Goal: Information Seeking & Learning: Learn about a topic

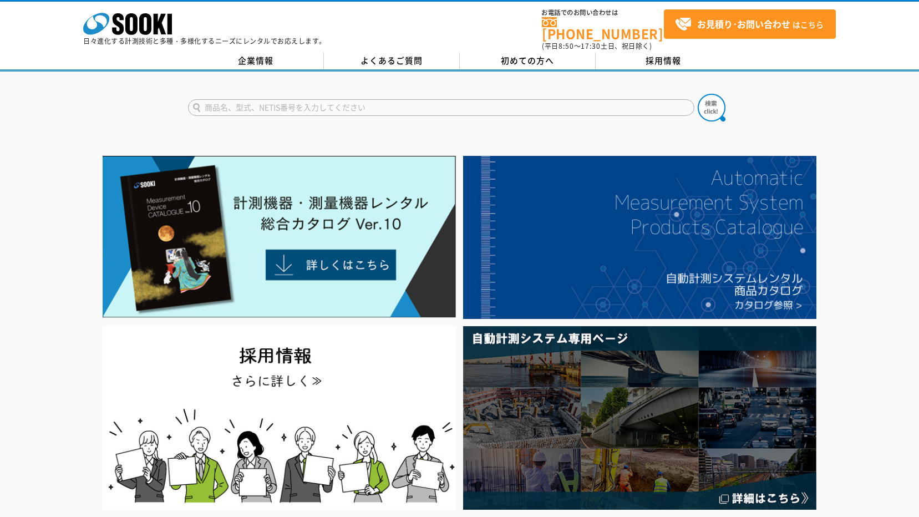
drag, startPoint x: 0, startPoint y: 0, endPoint x: 438, endPoint y: 95, distance: 448.1
click at [438, 99] on input "text" at bounding box center [441, 107] width 506 height 17
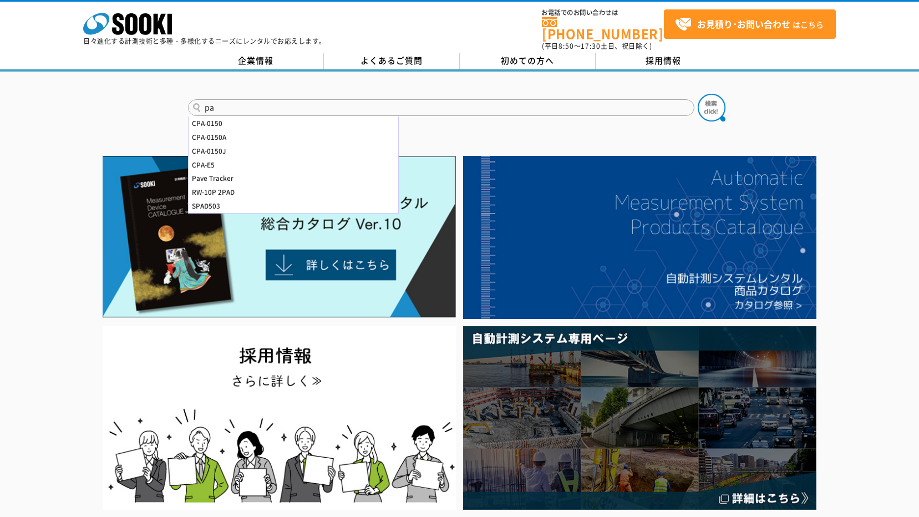
type input "p"
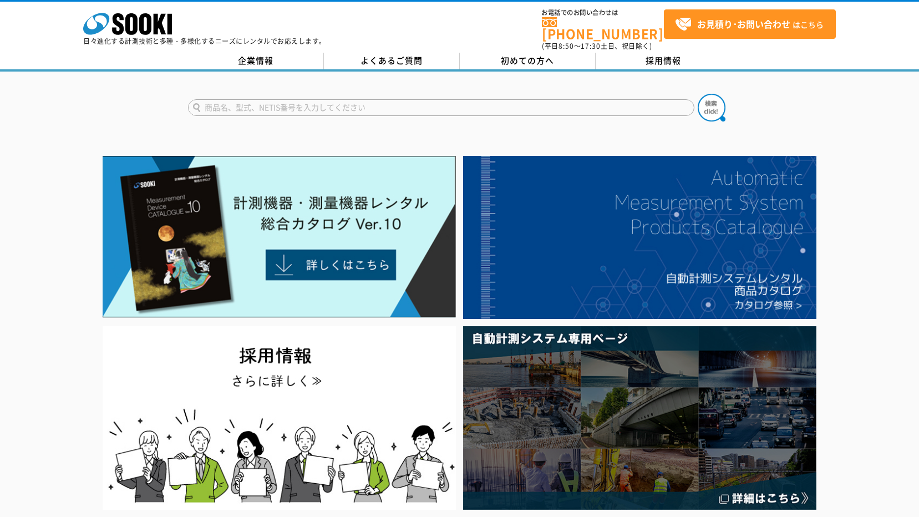
type input "ｌ"
type input "パイプレーザー"
click at [711, 94] on img at bounding box center [711, 108] width 28 height 28
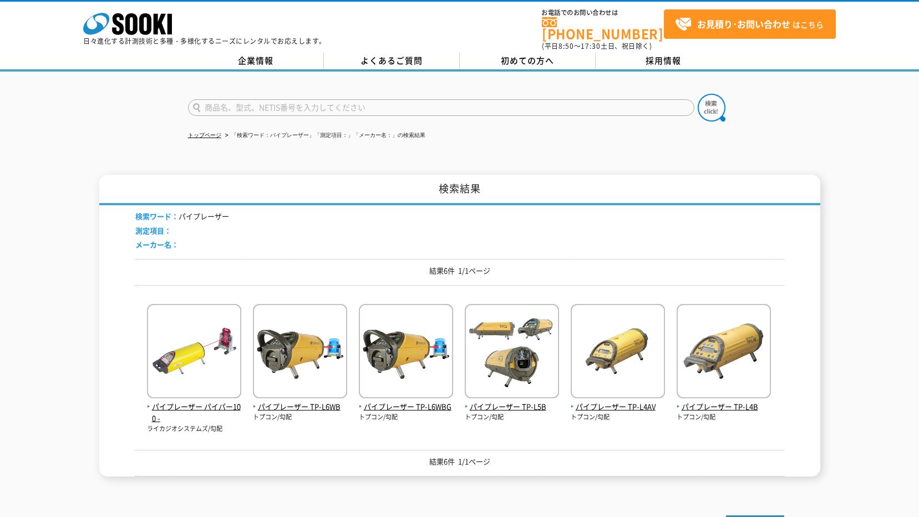
click at [241, 352] on div "パイプレーザー パイパー100 - ライカジオシステムズ/勾配 パイプレーザー TP-L6WB トプコン/勾配" at bounding box center [459, 363] width 649 height 139
click at [344, 370] on img at bounding box center [300, 352] width 94 height 97
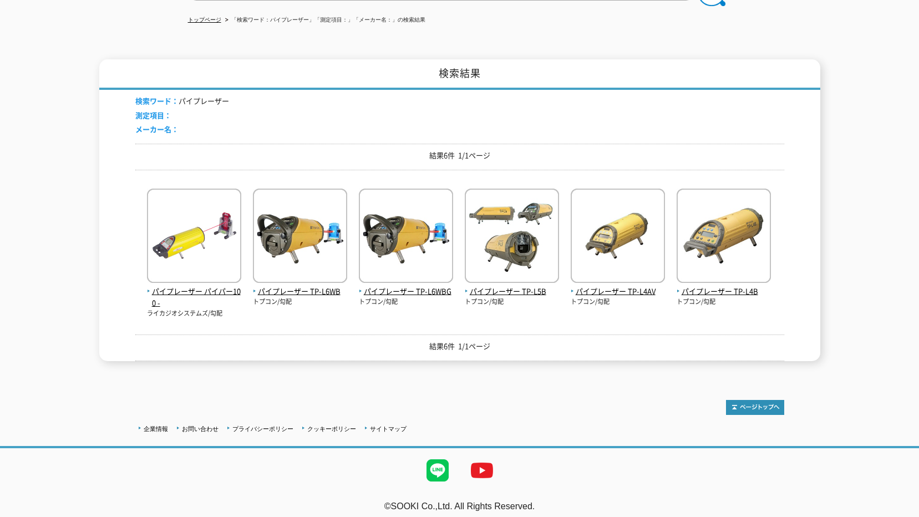
scroll to position [116, 0]
